Goal: Task Accomplishment & Management: Manage account settings

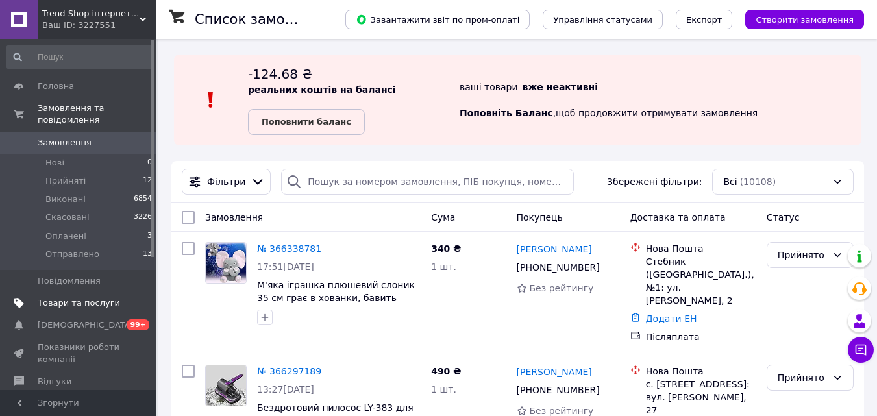
click at [63, 297] on span "Товари та послуги" at bounding box center [79, 303] width 82 height 12
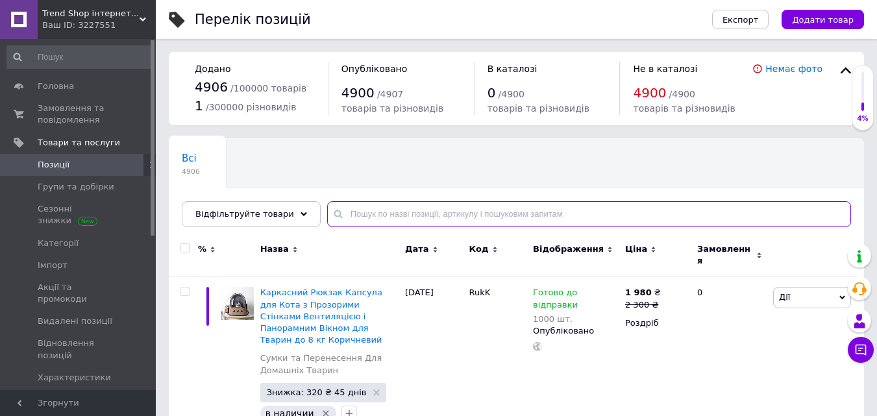
paste input "2258435827"
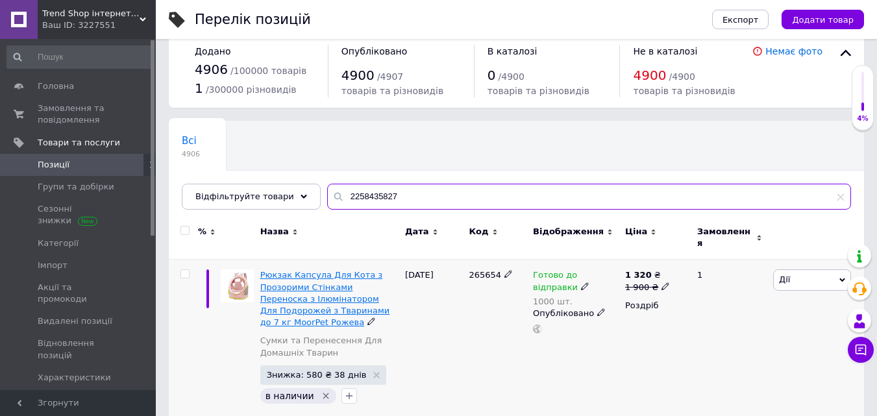
scroll to position [27, 0]
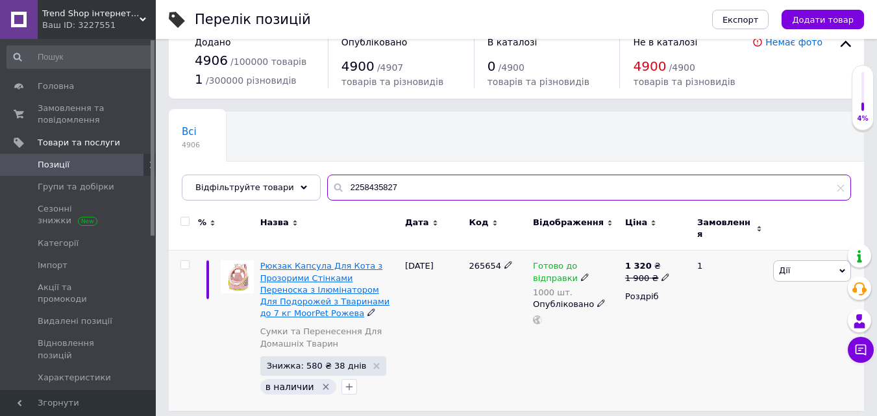
type input "2258435827"
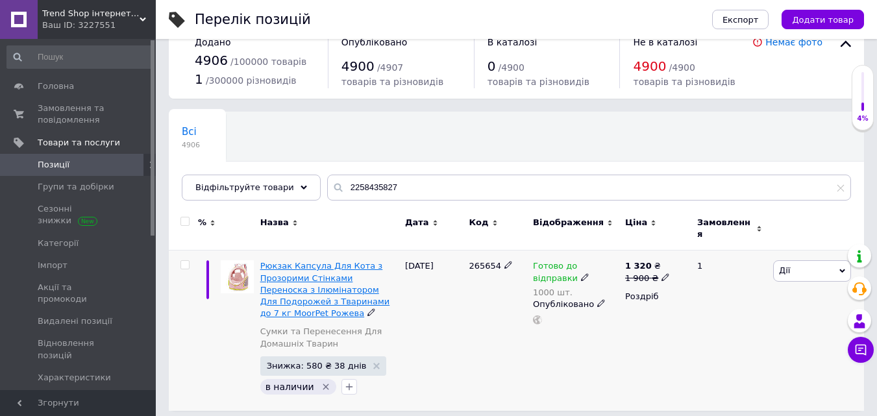
click at [342, 287] on span "Рюкзак Капсула Для Кота з Прозорими Стінками Переноска з Ілюмінатором Для Подор…" at bounding box center [325, 289] width 130 height 57
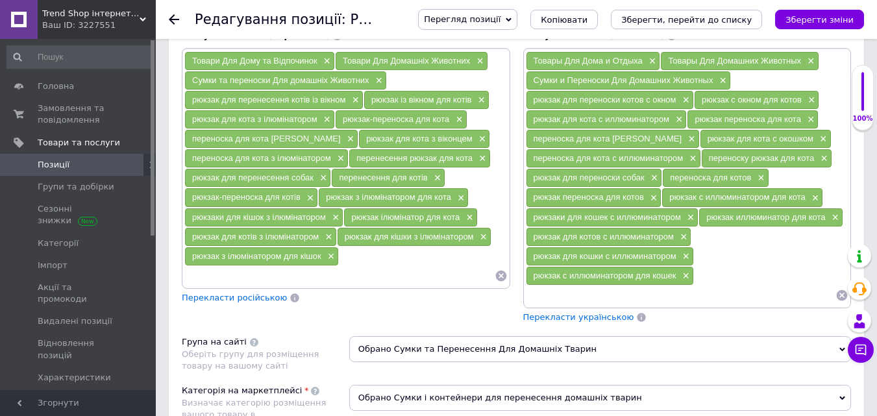
scroll to position [844, 0]
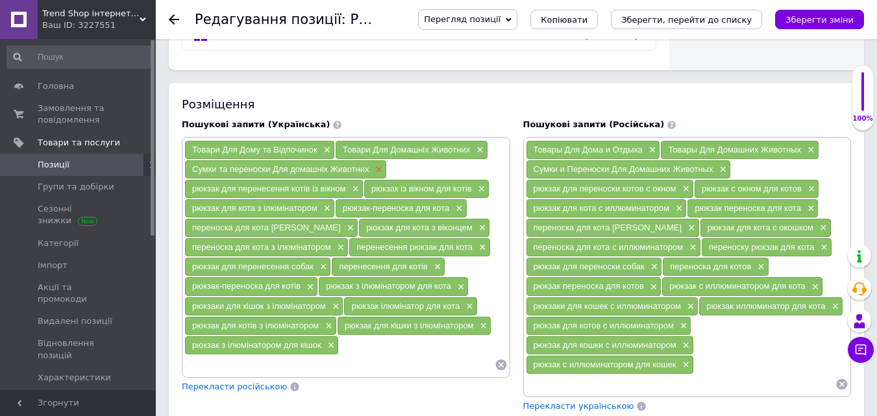
click at [373, 168] on span "×" at bounding box center [378, 169] width 10 height 11
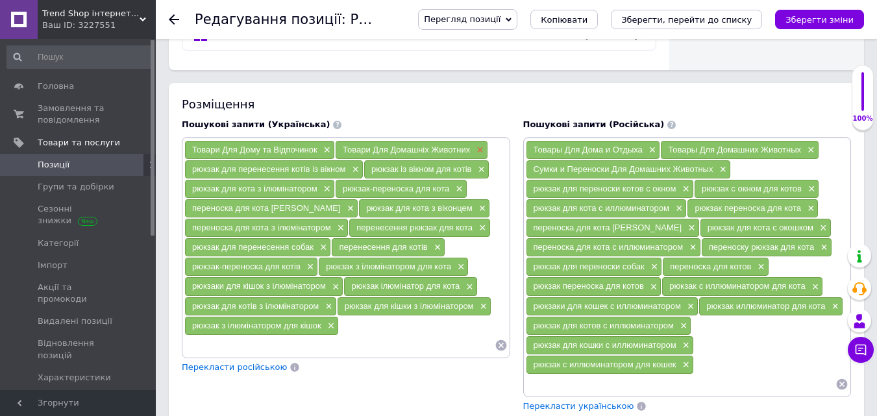
click at [475, 147] on span "×" at bounding box center [478, 150] width 10 height 11
click at [487, 228] on div "перенесення рюкзак для кота ×" at bounding box center [419, 228] width 140 height 18
click at [482, 230] on span "×" at bounding box center [481, 228] width 10 height 11
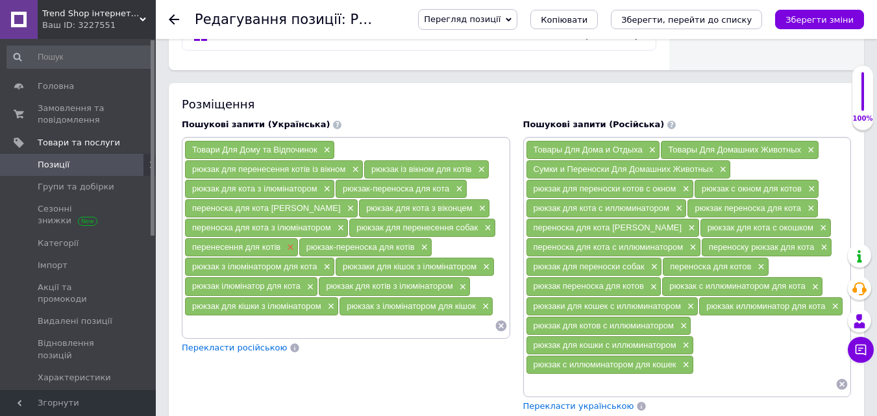
click at [287, 244] on span "×" at bounding box center [289, 247] width 10 height 11
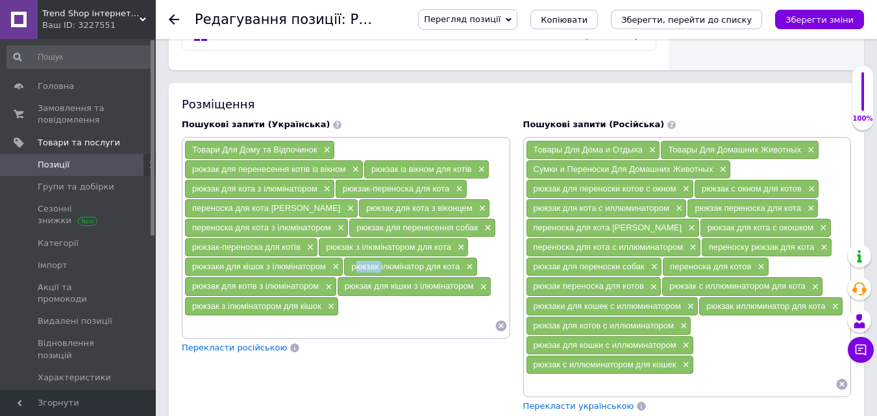
drag, startPoint x: 347, startPoint y: 268, endPoint x: 379, endPoint y: 270, distance: 31.2
click at [379, 270] on div "рюкзак ілюмінатор для кота ×" at bounding box center [410, 267] width 132 height 18
drag, startPoint x: 186, startPoint y: 266, endPoint x: 272, endPoint y: 271, distance: 86.5
click at [272, 271] on div "рюкзаки для кішок з ілюмінатором ×" at bounding box center [264, 267] width 158 height 18
click at [290, 260] on div "рюкзаки для кішок з ілюмінатором ×" at bounding box center [264, 267] width 158 height 18
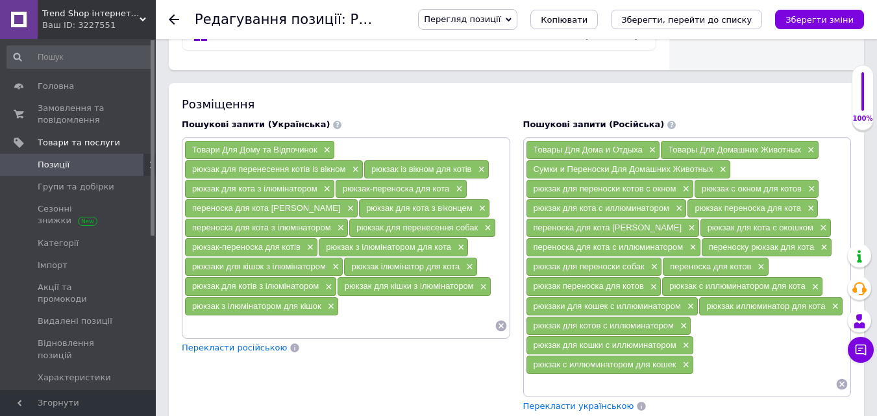
drag, startPoint x: 329, startPoint y: 269, endPoint x: 187, endPoint y: 261, distance: 142.4
click at [187, 261] on div "рюкзаки для кішок з ілюмінатором ×" at bounding box center [264, 267] width 158 height 18
copy span "рюкзаки для кішок з ілюмінатором"
click at [383, 303] on div "Товари Для Дому та Відпочинок × рюкзак для перенесення котів із вікном × рюкзак…" at bounding box center [345, 237] width 323 height 195
drag, startPoint x: 339, startPoint y: 286, endPoint x: 473, endPoint y: 288, distance: 133.8
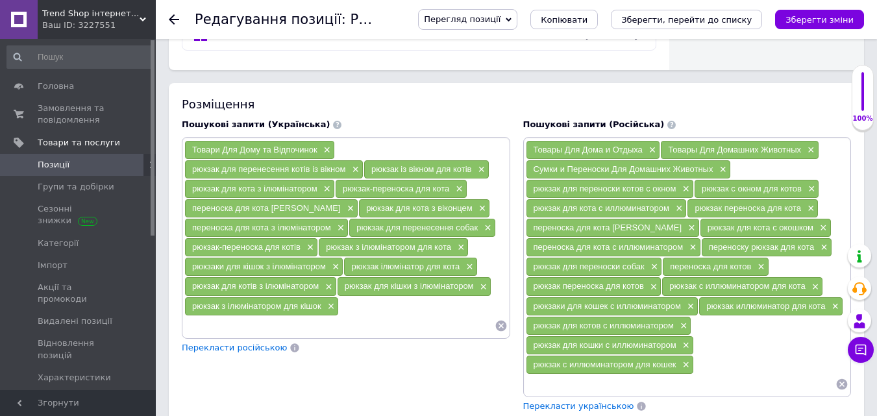
click at [473, 288] on div "рюкзак для кішки з ілюмінатором ×" at bounding box center [414, 286] width 153 height 18
copy span "рюкзак для кішки з ілюмінатором"
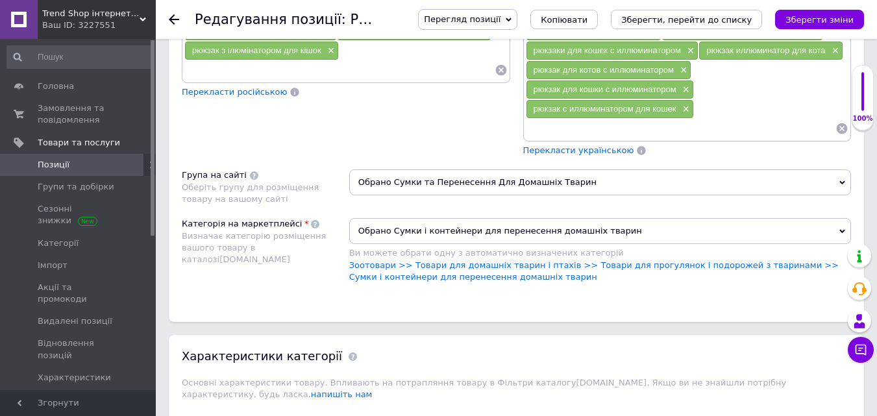
scroll to position [1234, 0]
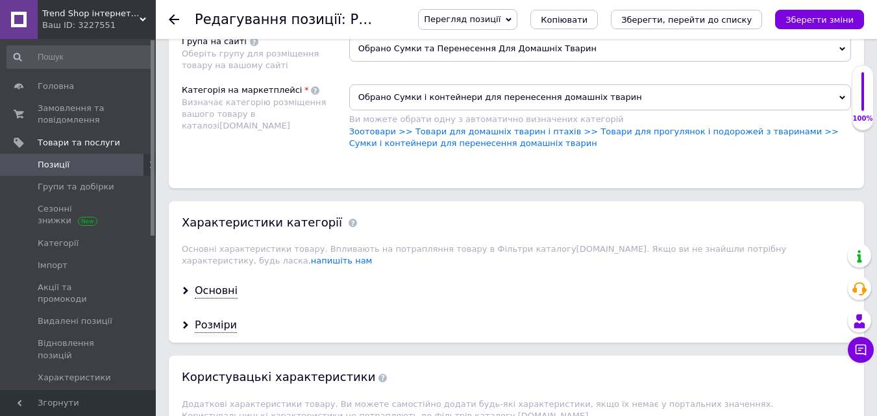
click at [680, 19] on icon "Зберегти, перейти до списку" at bounding box center [686, 20] width 130 height 10
